Goal: Task Accomplishment & Management: Manage account settings

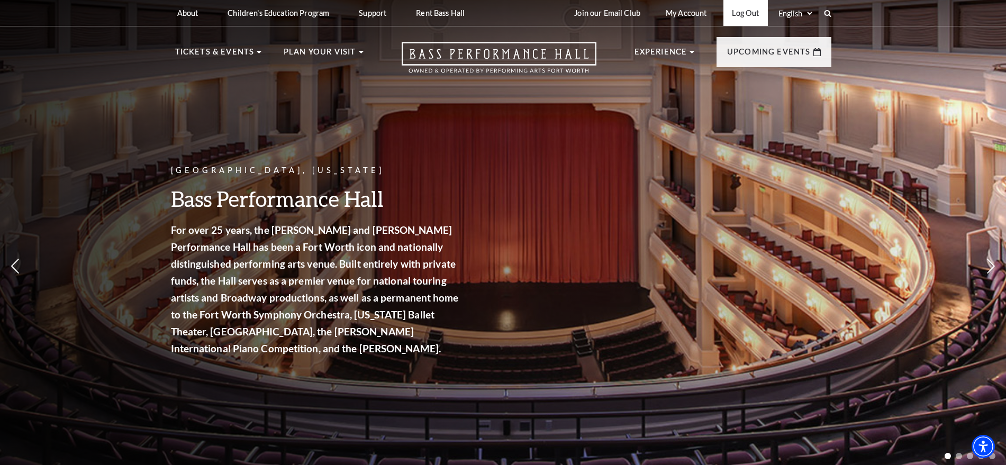
click at [759, 21] on link "Log Out" at bounding box center [746, 13] width 44 height 26
click at [752, 14] on link "Login" at bounding box center [750, 13] width 35 height 26
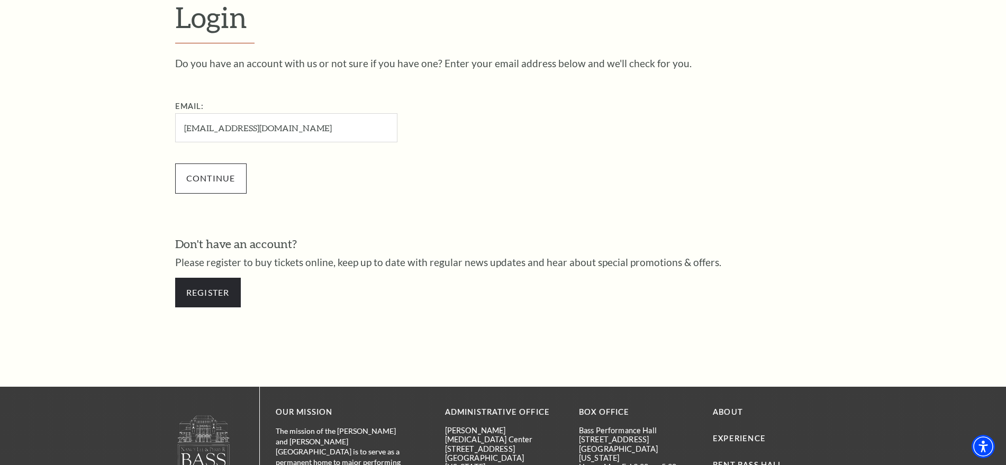
type input "billysotto88@gmail.com"
click at [220, 175] on input "Continue" at bounding box center [210, 179] width 71 height 30
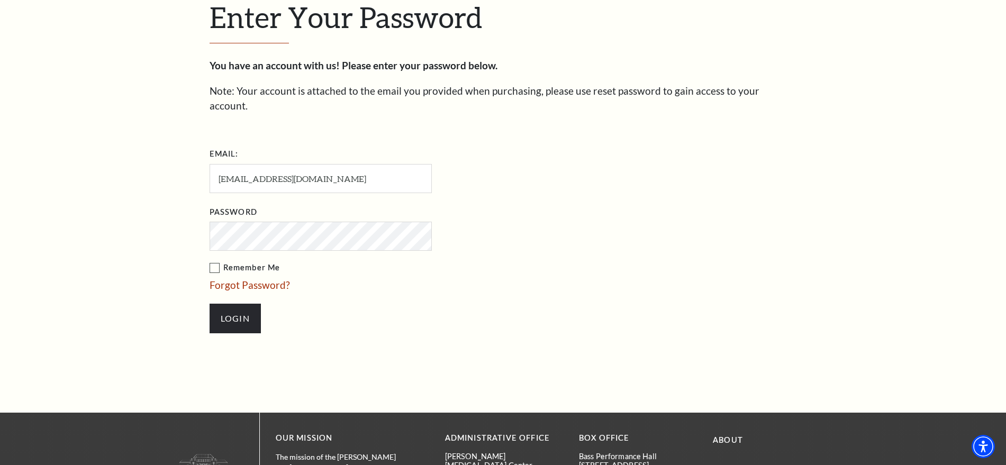
click at [210, 304] on input "Login" at bounding box center [235, 319] width 51 height 30
